Goal: Task Accomplishment & Management: Use online tool/utility

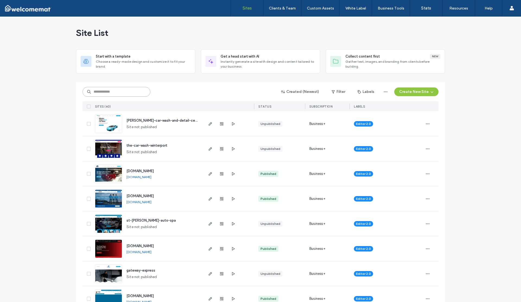
click at [98, 90] on input at bounding box center [116, 92] width 68 height 10
type input "****"
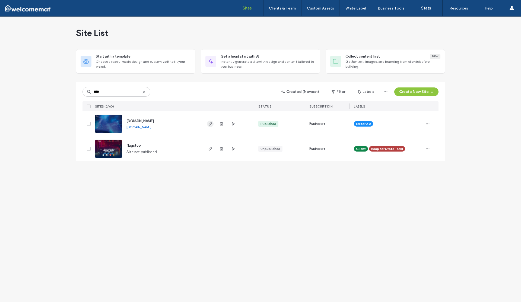
click at [209, 125] on icon "button" at bounding box center [210, 124] width 4 height 4
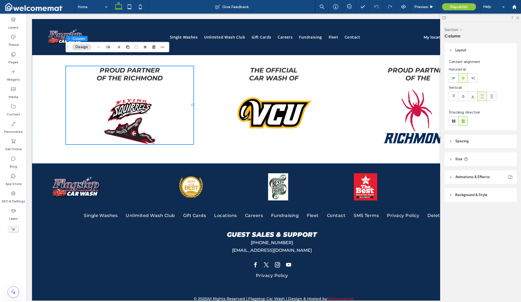
click at [108, 48] on icon "button" at bounding box center [108, 47] width 7 height 10
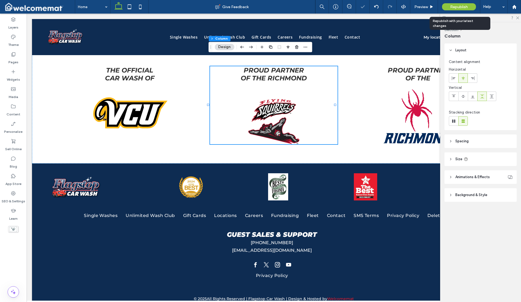
click at [448, 8] on div "Republish" at bounding box center [459, 6] width 34 height 7
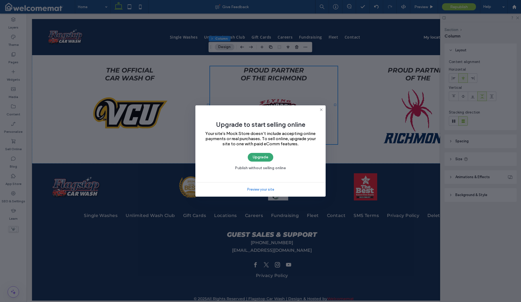
click at [321, 109] on icon at bounding box center [321, 109] width 4 height 4
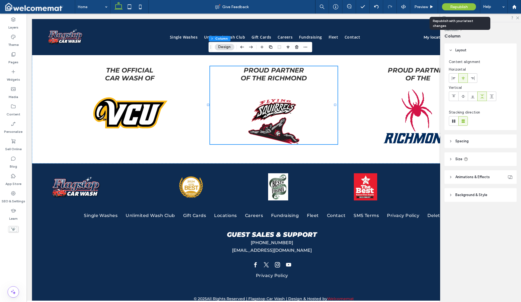
click at [453, 7] on span "Republish" at bounding box center [459, 7] width 18 height 5
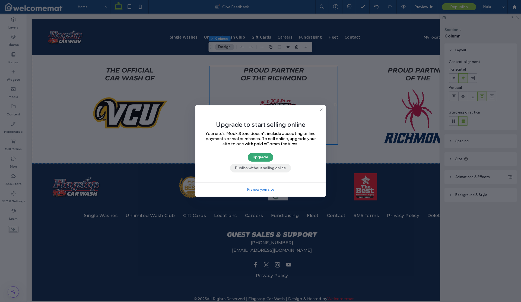
click at [259, 168] on button "Publish without selling online" at bounding box center [260, 168] width 61 height 9
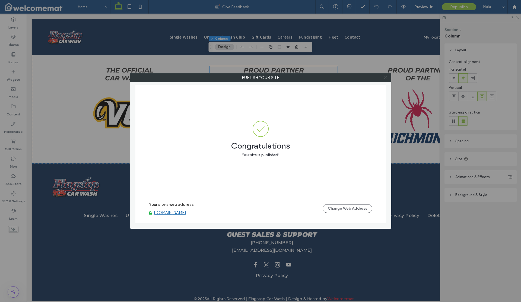
click at [386, 78] on icon at bounding box center [385, 78] width 4 height 4
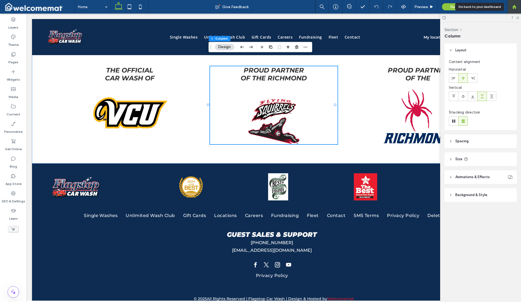
click at [514, 7] on use at bounding box center [514, 7] width 4 height 4
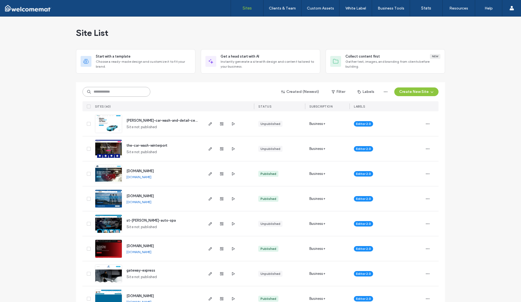
click at [130, 89] on input at bounding box center [116, 92] width 68 height 10
type input "****"
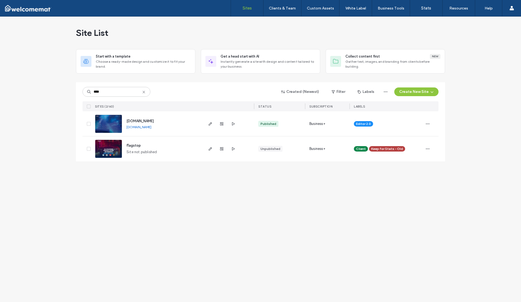
click at [151, 127] on link "[DOMAIN_NAME]" at bounding box center [138, 127] width 25 height 4
